Goal: Task Accomplishment & Management: Complete application form

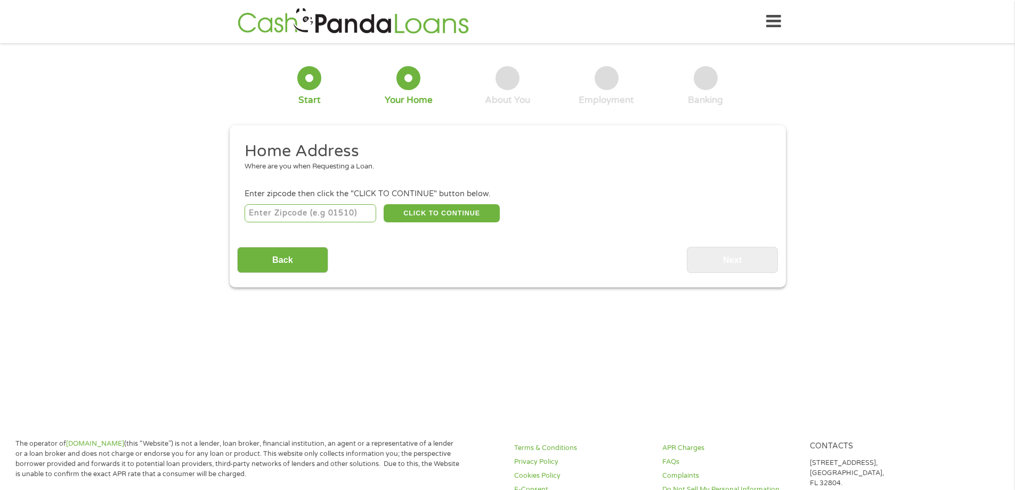
click at [322, 211] on input "number" at bounding box center [311, 213] width 132 height 18
type input "30032"
click at [430, 214] on button "CLICK TO CONTINUE" at bounding box center [442, 213] width 116 height 18
type input "30032"
type input "Decatur"
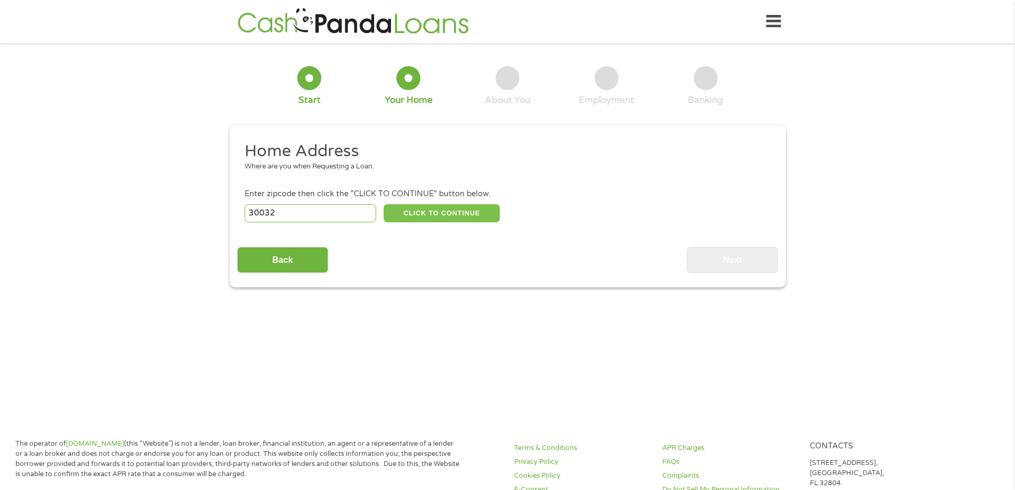
select select "[US_STATE]"
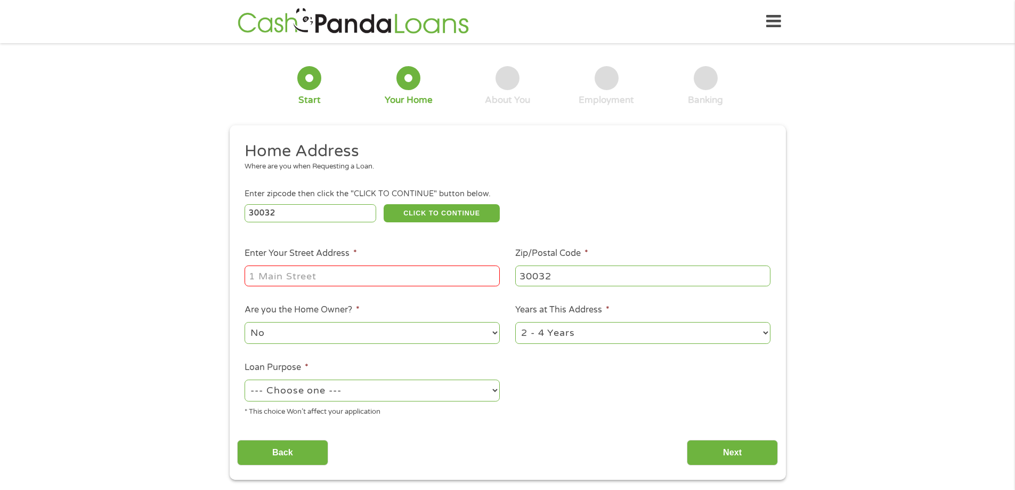
click at [351, 273] on input "Enter Your Street Address *" at bounding box center [372, 275] width 255 height 20
type input "[STREET_ADDRESS]"
click at [595, 328] on select "1 Year or less 1 - 2 Years 2 - 4 Years Over 4 Years" at bounding box center [642, 333] width 255 height 22
select select "60months"
click at [515, 322] on select "1 Year or less 1 - 2 Years 2 - 4 Years Over 4 Years" at bounding box center [642, 333] width 255 height 22
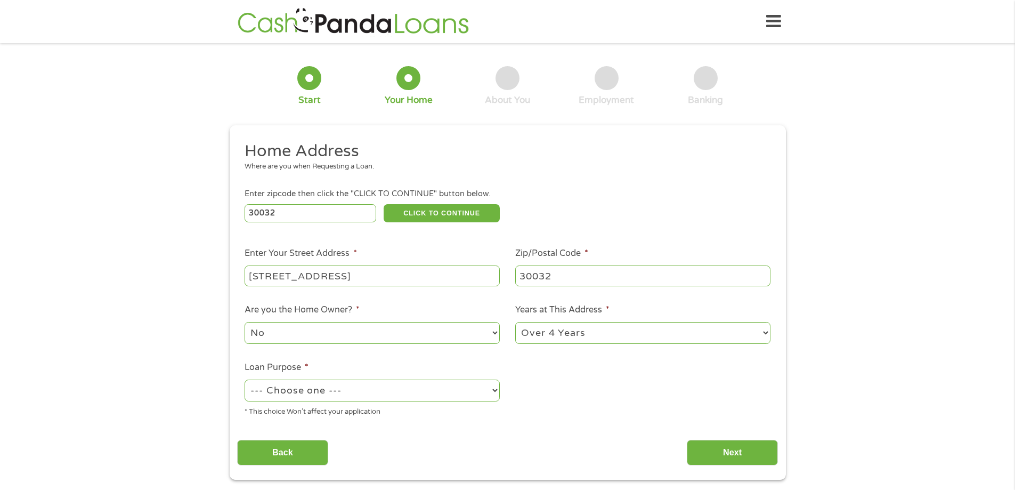
click at [321, 388] on select "--- Choose one --- Pay Bills Debt Consolidation Home Improvement Major Purchase…" at bounding box center [372, 390] width 255 height 22
select select "other"
click at [245, 379] on select "--- Choose one --- Pay Bills Debt Consolidation Home Improvement Major Purchase…" at bounding box center [372, 390] width 255 height 22
click at [715, 452] on input "Next" at bounding box center [732, 453] width 91 height 26
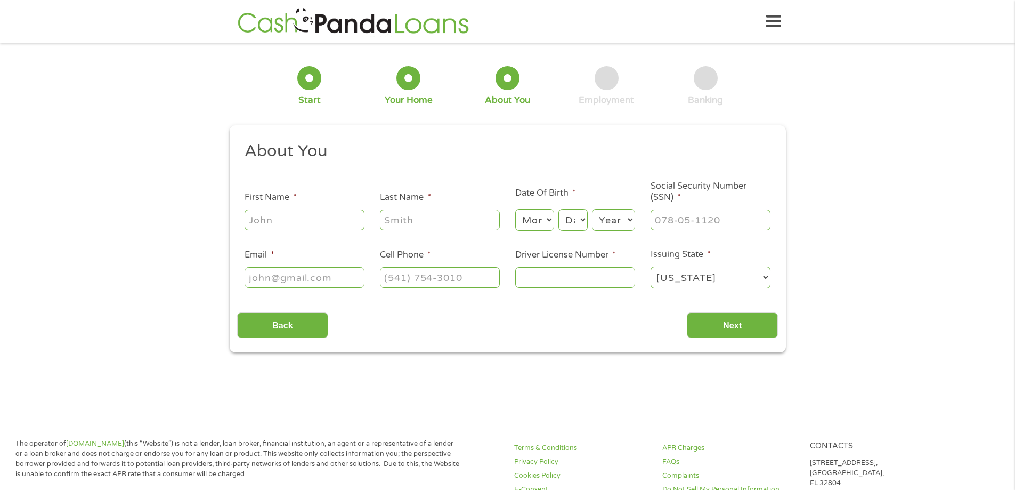
scroll to position [4, 4]
click at [267, 219] on input "First Name *" at bounding box center [305, 219] width 120 height 20
type input "[PERSON_NAME]"
click at [536, 222] on select "Month 1 2 3 4 5 6 7 8 9 10 11 12" at bounding box center [534, 220] width 39 height 22
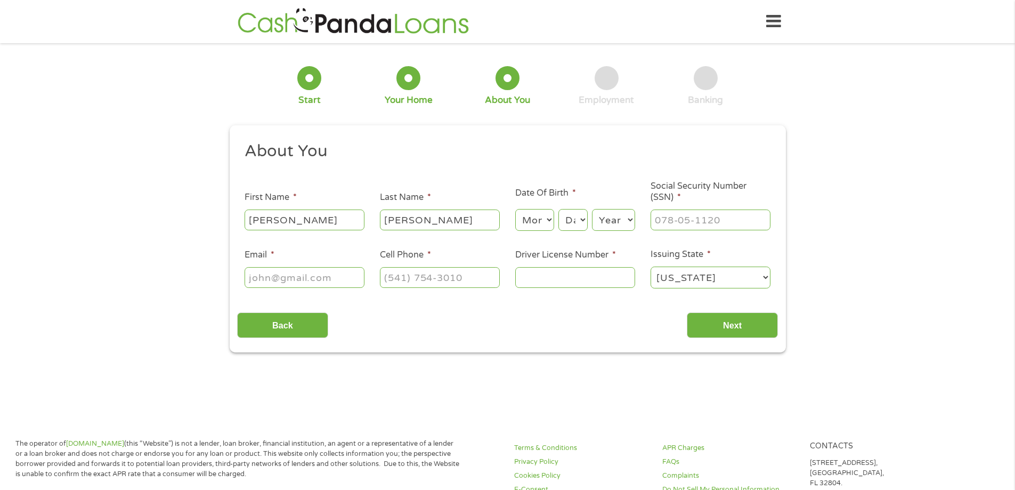
select select "5"
click at [515, 209] on select "Month 1 2 3 4 5 6 7 8 9 10 11 12" at bounding box center [534, 220] width 39 height 22
click at [584, 220] on select "Day 1 2 3 4 5 6 7 8 9 10 11 12 13 14 15 16 17 18 19 20 21 22 23 24 25 26 27 28 …" at bounding box center [572, 220] width 29 height 22
select select "31"
click at [558, 209] on select "Day 1 2 3 4 5 6 7 8 9 10 11 12 13 14 15 16 17 18 19 20 21 22 23 24 25 26 27 28 …" at bounding box center [572, 220] width 29 height 22
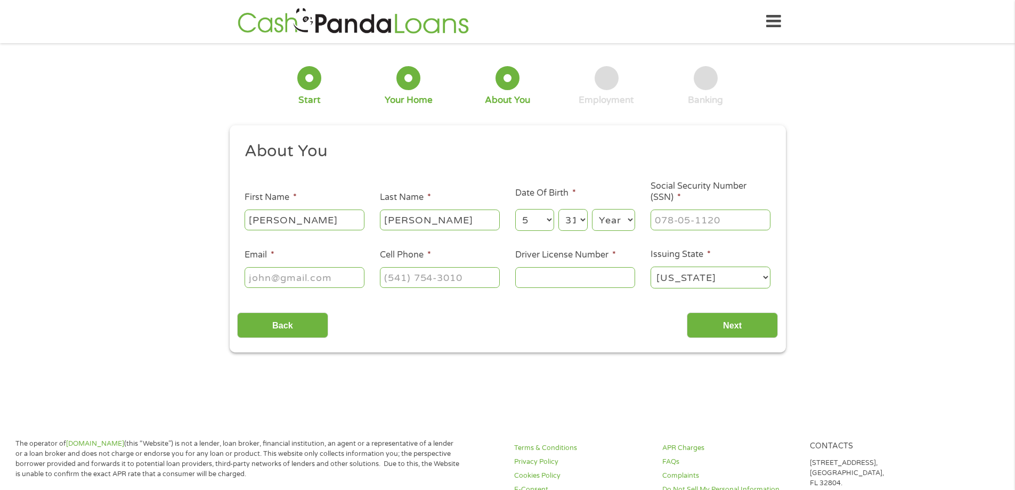
click at [624, 223] on select "Year [DATE] 2006 2005 2004 2003 2002 2001 2000 1999 1998 1997 1996 1995 1994 19…" at bounding box center [613, 220] width 43 height 22
select select "1985"
click at [592, 209] on select "Year [DATE] 2006 2005 2004 2003 2002 2001 2000 1999 1998 1997 1996 1995 1994 19…" at bounding box center [613, 220] width 43 height 22
click at [678, 216] on input "___-__-____" at bounding box center [710, 219] width 120 height 20
drag, startPoint x: 719, startPoint y: 218, endPoint x: 599, endPoint y: 226, distance: 119.6
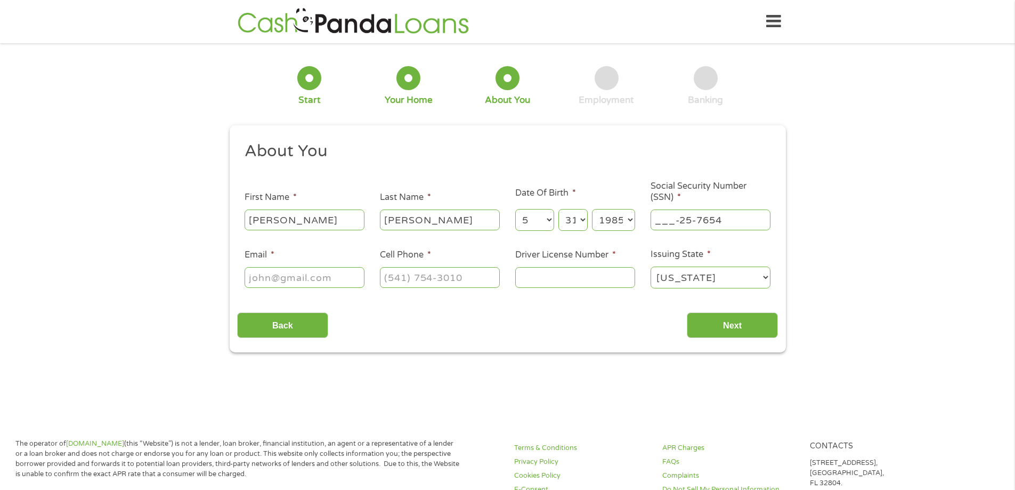
click at [603, 225] on ul "About You This field is hidden when viewing the form Title * --- Choose one ---…" at bounding box center [507, 219] width 541 height 157
type input "257-65-4674"
type input "[EMAIL_ADDRESS][DOMAIN_NAME]"
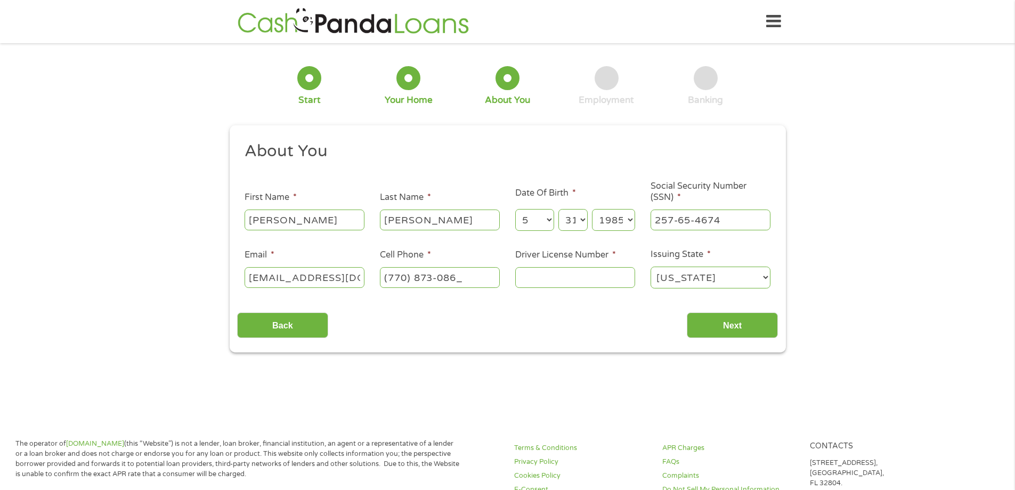
type input "[PHONE_NUMBER]"
type input "055292724"
click at [721, 322] on input "Next" at bounding box center [732, 325] width 91 height 26
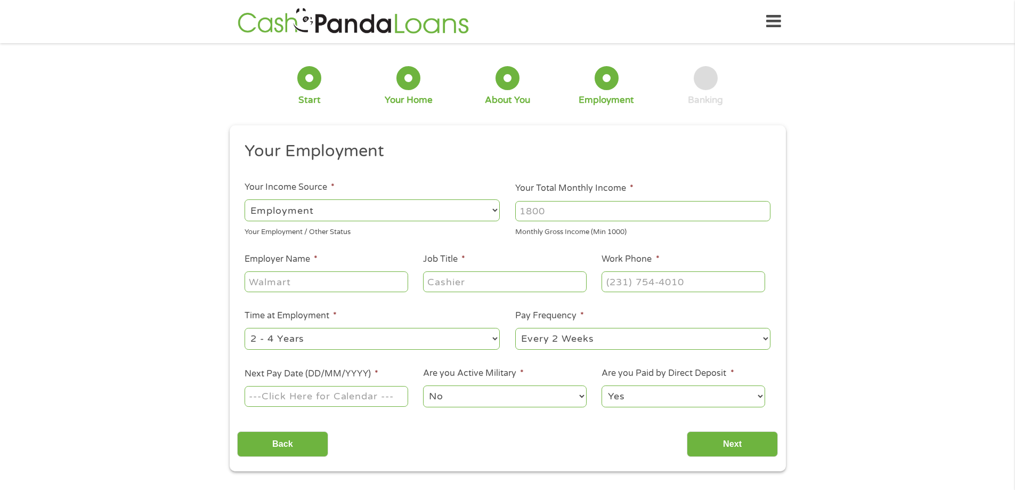
click at [568, 216] on input "Your Total Monthly Income *" at bounding box center [642, 211] width 255 height 20
type input "2900"
type input "Transdev"
type input "Customer service rep"
type input "[PHONE_NUMBER]"
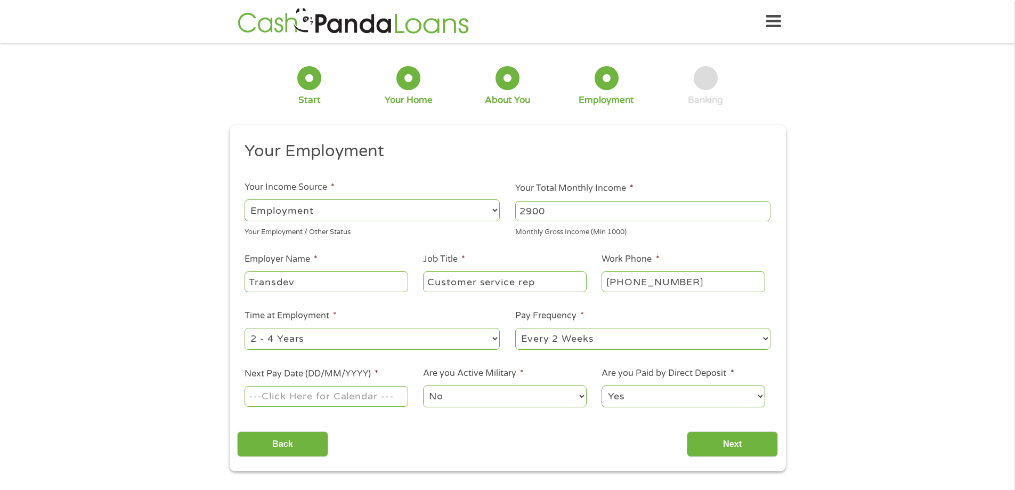
click at [468, 340] on select "--- Choose one --- 1 Year or less 1 - 2 Years 2 - 4 Years Over 4 Years" at bounding box center [372, 339] width 255 height 22
select select "24months"
click at [245, 328] on select "--- Choose one --- 1 Year or less 1 - 2 Years 2 - 4 Years Over 4 Years" at bounding box center [372, 339] width 255 height 22
type input "[PHONE_NUMBER]"
click at [316, 395] on input "Next Pay Date (DD/MM/YYYY) *" at bounding box center [326, 396] width 163 height 20
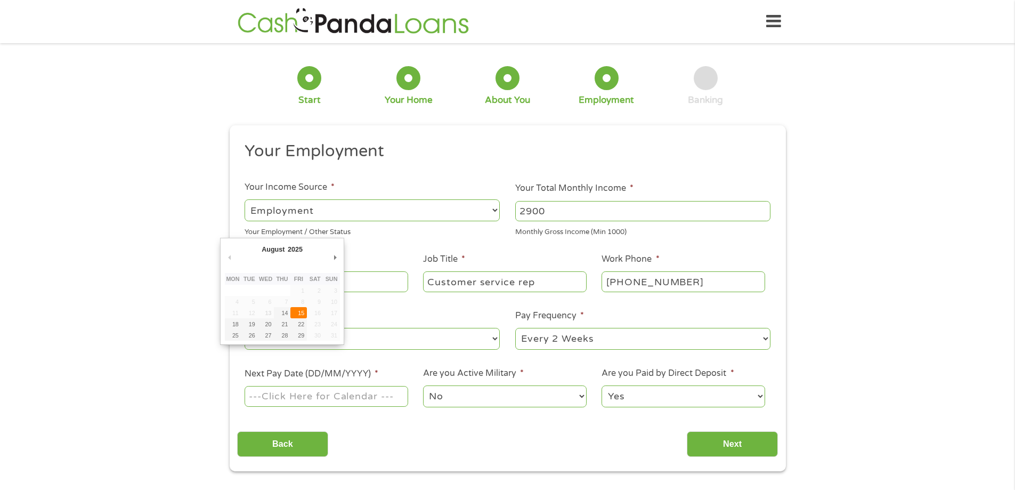
type input "[DATE]"
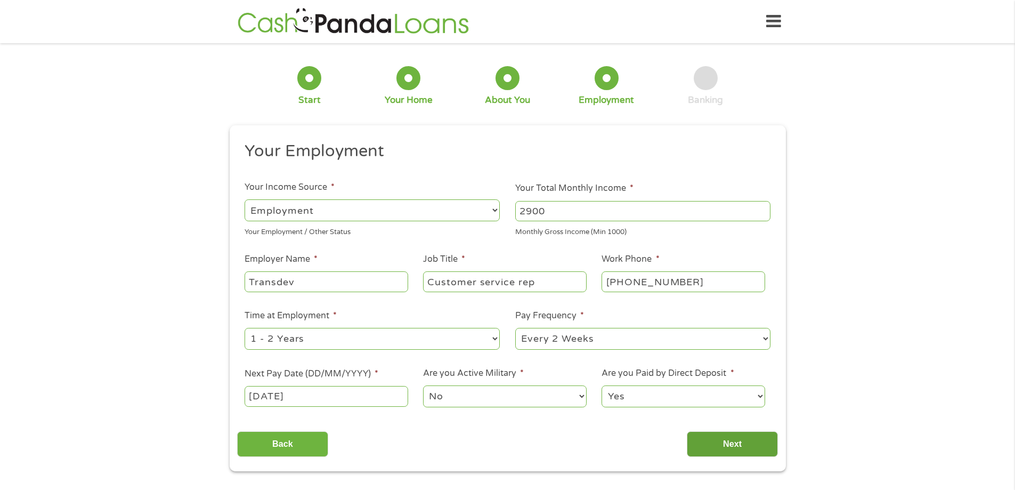
click at [757, 451] on input "Next" at bounding box center [732, 444] width 91 height 26
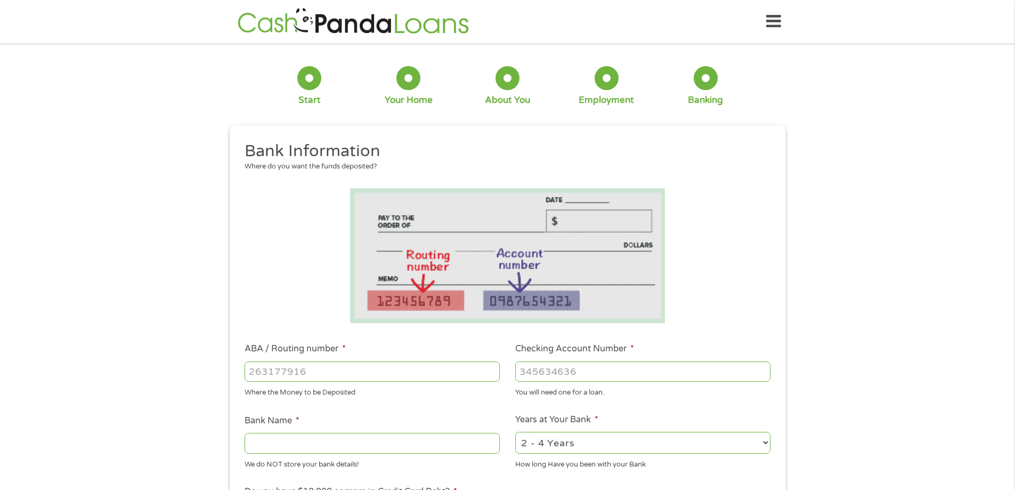
click at [306, 367] on input "ABA / Routing number *" at bounding box center [372, 371] width 255 height 20
type input "261071438"
type input "[US_STATE] S OWN CREDIT UNION"
type input "261071438"
click at [619, 367] on input "Checking Account Number *" at bounding box center [642, 371] width 255 height 20
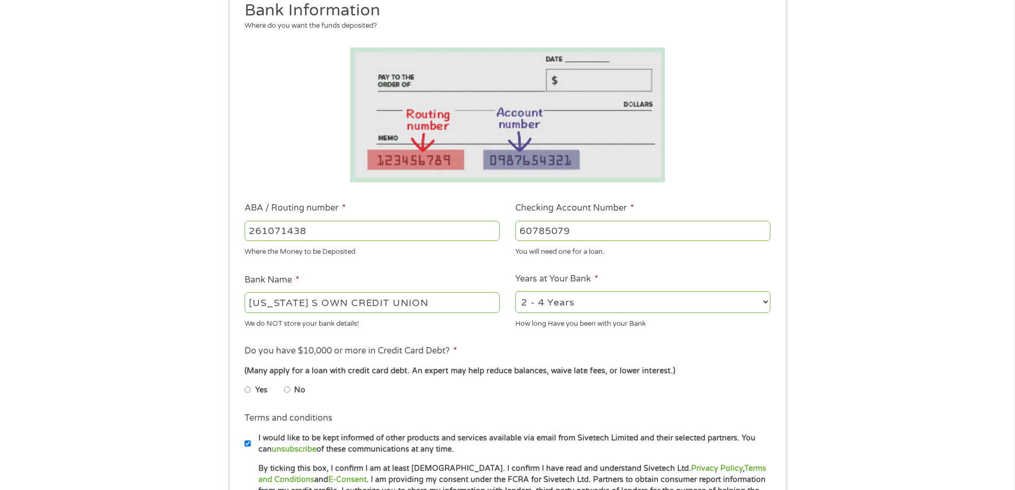
scroll to position [160, 0]
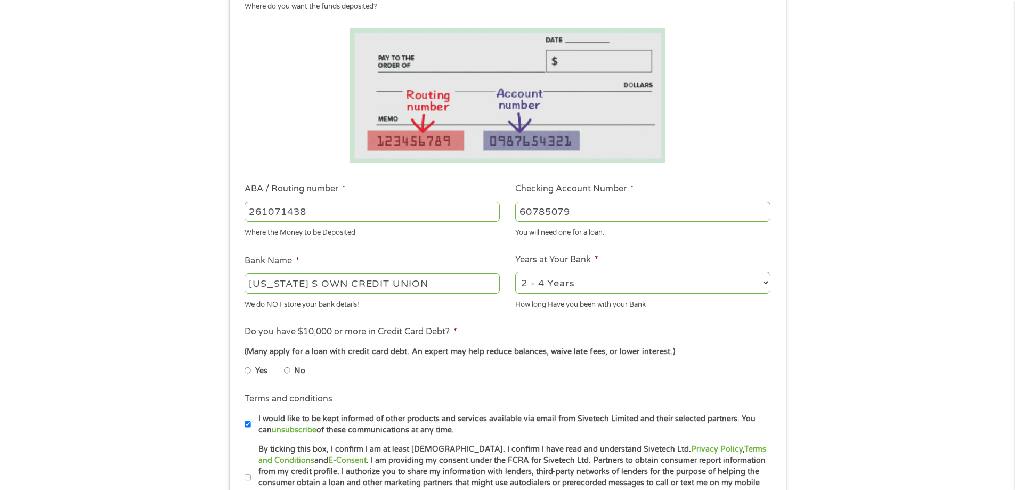
type input "60785079"
click at [746, 284] on select "2 - 4 Years 6 - 12 Months 1 - 2 Years Over 4 Years" at bounding box center [642, 283] width 255 height 22
select select "60months"
click at [515, 272] on select "2 - 4 Years 6 - 12 Months 1 - 2 Years Over 4 Years" at bounding box center [642, 283] width 255 height 22
click at [288, 371] on input "No" at bounding box center [287, 370] width 6 height 17
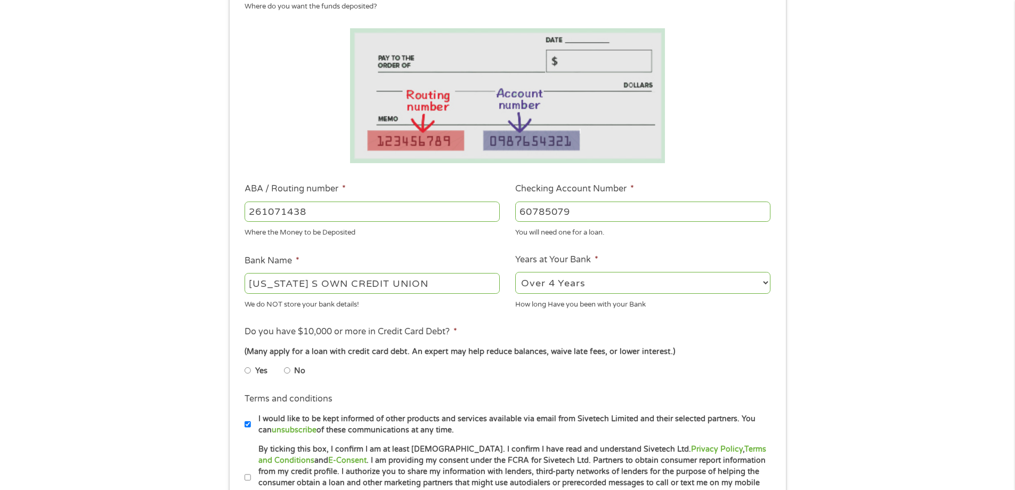
radio input "true"
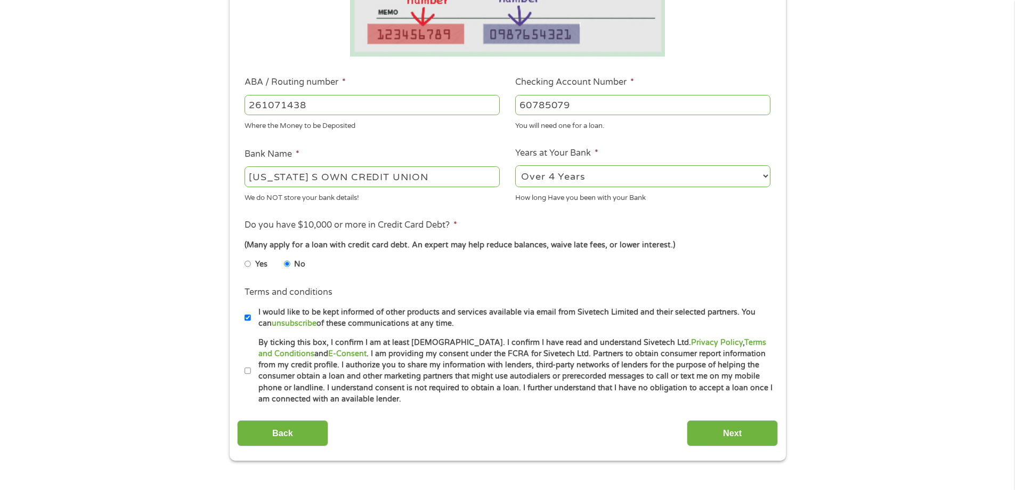
scroll to position [320, 0]
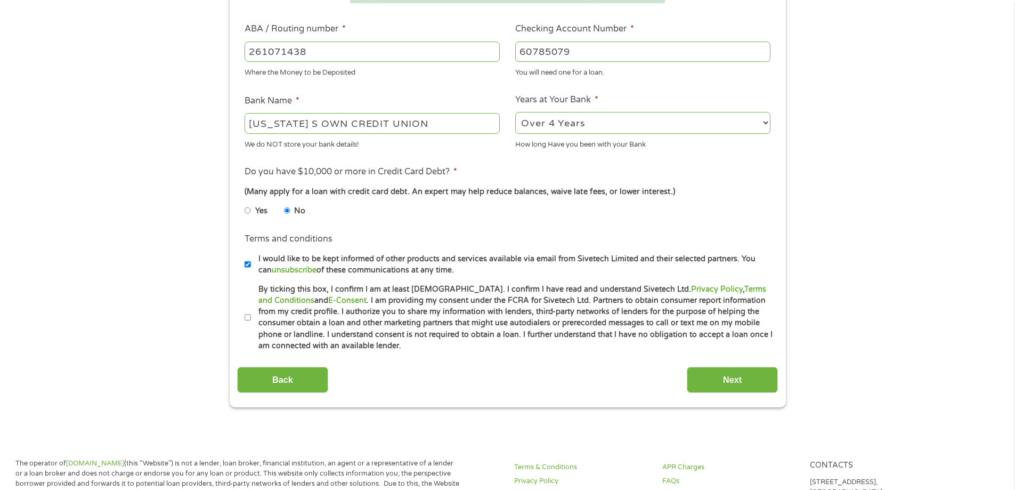
click at [247, 318] on input "By ticking this box, I confirm I am at least [DEMOGRAPHIC_DATA]. I confirm I ha…" at bounding box center [248, 317] width 6 height 17
checkbox input "true"
click at [248, 263] on input "I would like to be kept informed of other products and services available via e…" at bounding box center [248, 264] width 6 height 17
checkbox input "false"
click at [720, 378] on input "Next" at bounding box center [732, 380] width 91 height 26
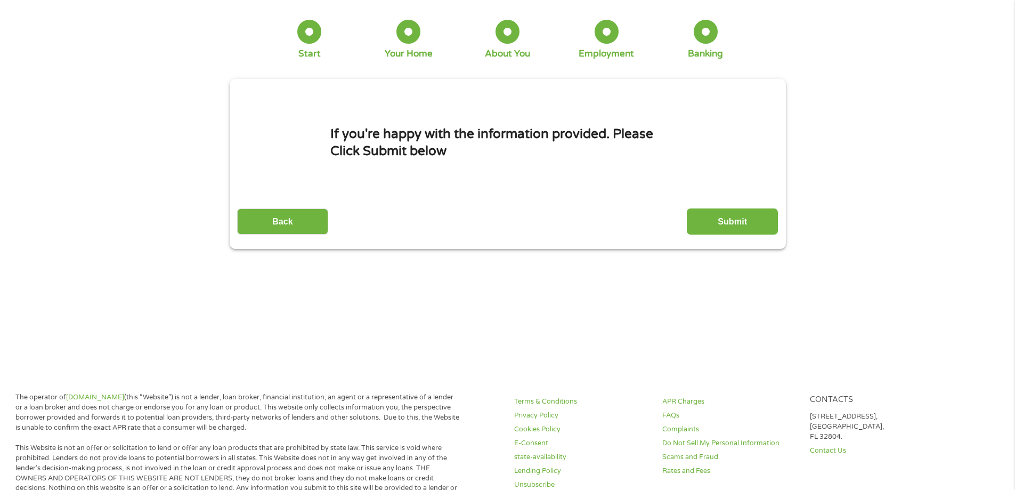
scroll to position [0, 0]
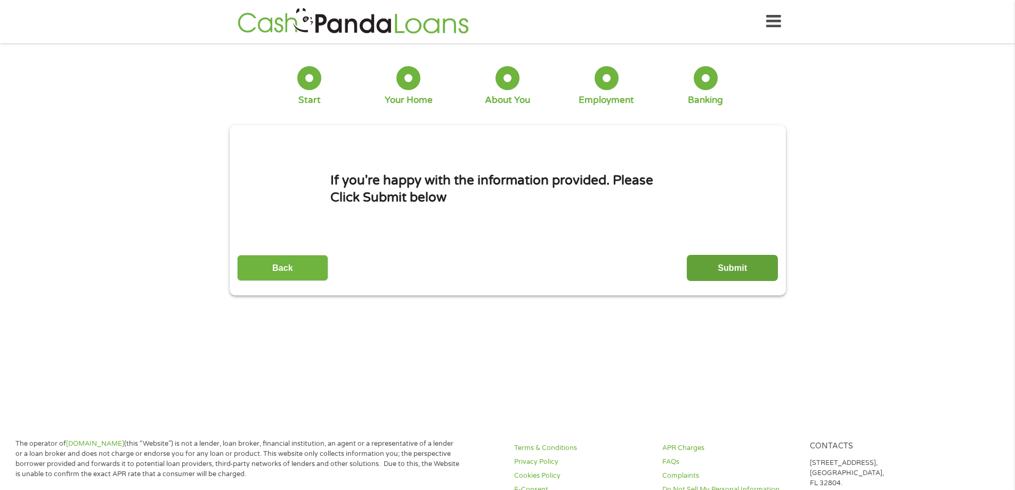
click at [736, 266] on input "Submit" at bounding box center [732, 268] width 91 height 26
